Goal: Information Seeking & Learning: Learn about a topic

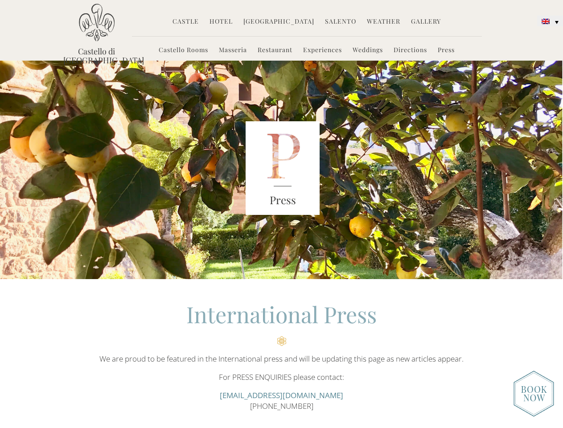
click at [550, 21] on link at bounding box center [550, 21] width 26 height 11
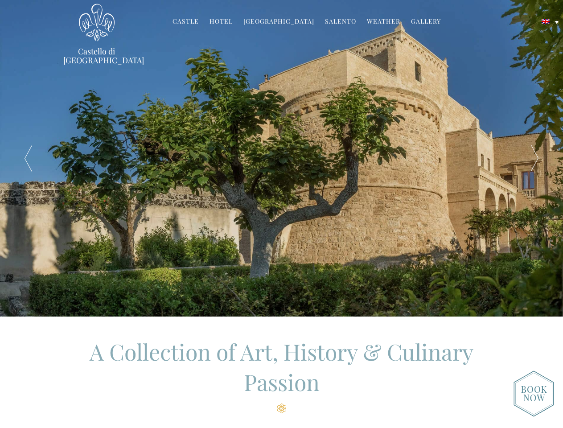
click at [281, 214] on div "A Family Home Opens its Doors in Salento – Puglia – Italy" at bounding box center [283, 158] width 394 height 316
click at [550, 21] on link at bounding box center [550, 21] width 26 height 11
click at [28, 158] on div at bounding box center [28, 158] width 56 height 316
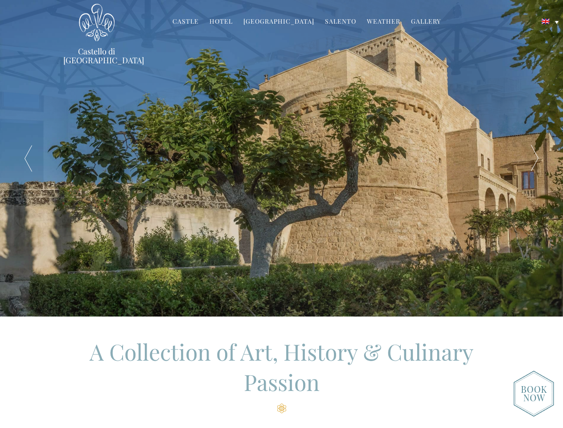
click at [535, 158] on div at bounding box center [535, 158] width 56 height 316
